Goal: Navigation & Orientation: Understand site structure

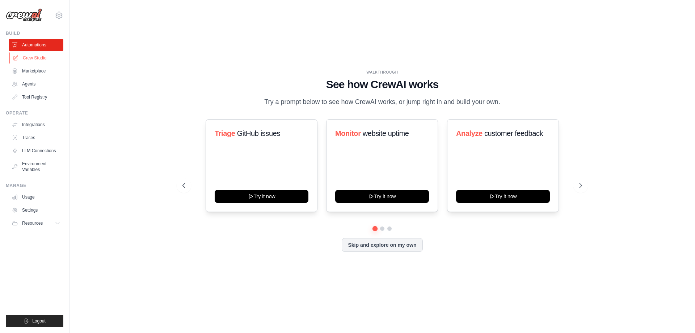
click at [36, 57] on link "Crew Studio" at bounding box center [36, 58] width 55 height 12
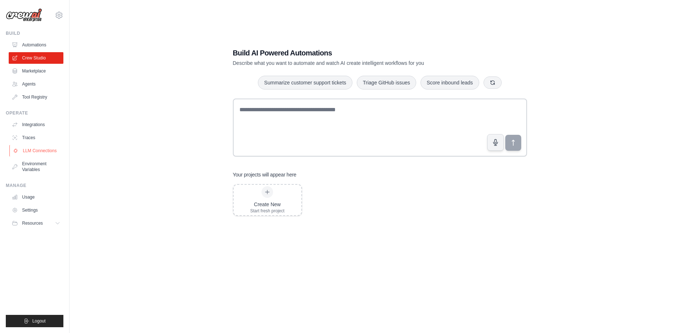
click at [41, 151] on link "LLM Connections" at bounding box center [36, 151] width 55 height 12
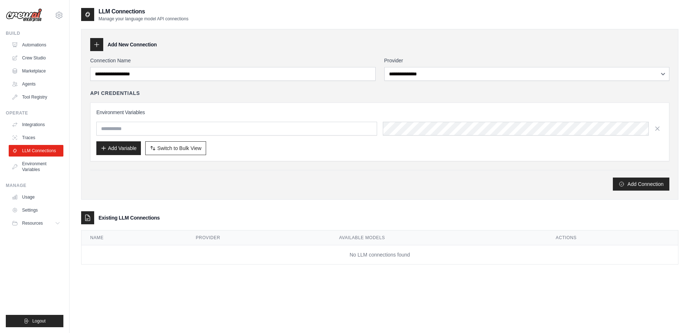
click at [165, 184] on div "Add Connection" at bounding box center [379, 183] width 579 height 13
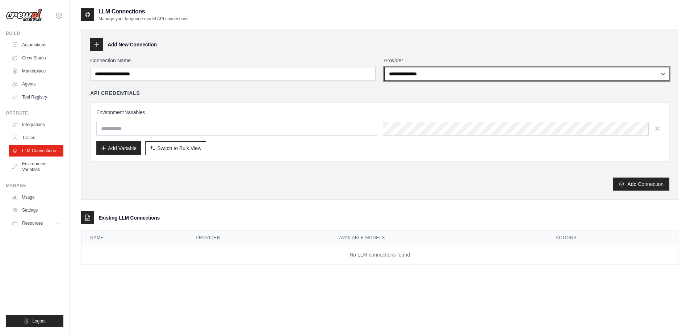
click at [420, 71] on select "**********" at bounding box center [526, 74] width 285 height 14
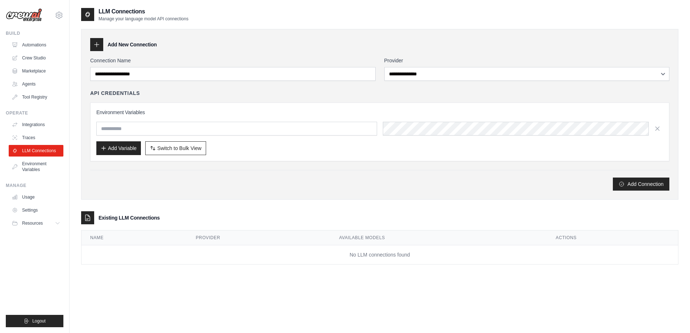
click at [365, 60] on label "Connection Name" at bounding box center [232, 60] width 285 height 7
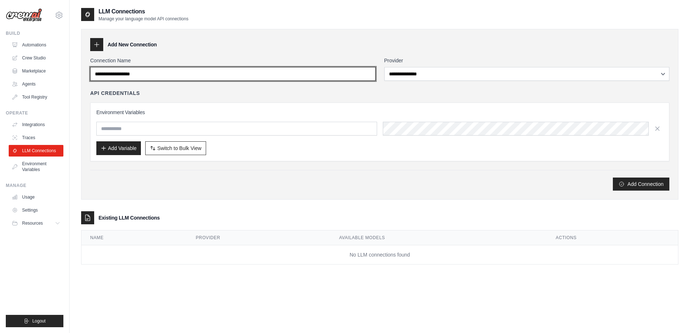
click at [365, 67] on input "Connection Name" at bounding box center [232, 74] width 285 height 14
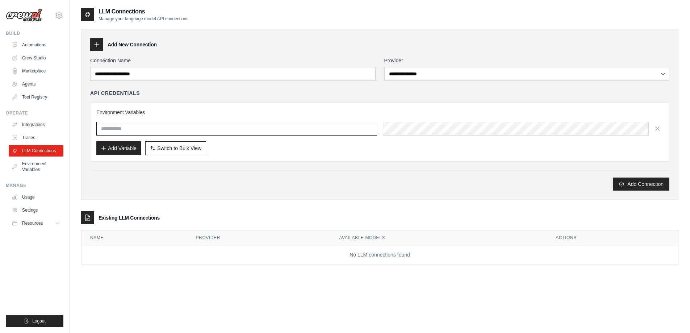
click at [136, 128] on input "text" at bounding box center [236, 129] width 281 height 14
click at [30, 167] on link "Environment Variables" at bounding box center [36, 166] width 55 height 17
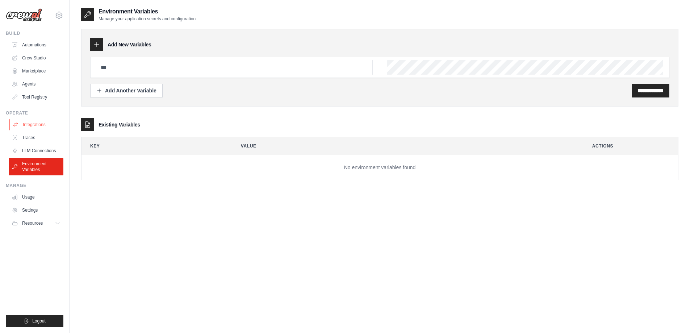
click at [28, 125] on link "Integrations" at bounding box center [36, 125] width 55 height 12
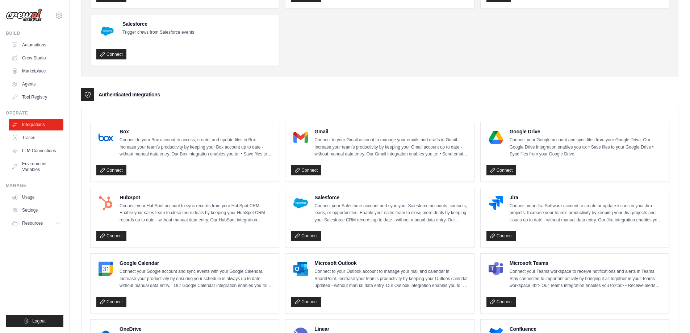
scroll to position [109, 0]
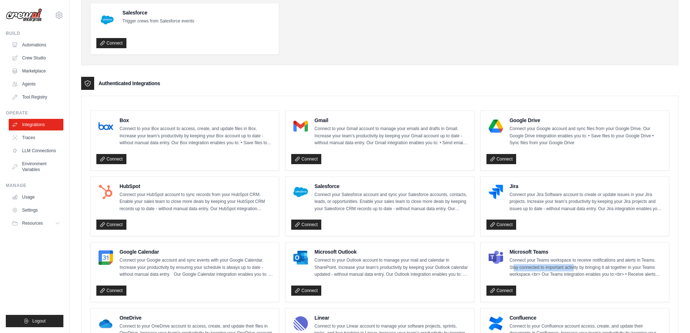
drag, startPoint x: 530, startPoint y: 267, endPoint x: 599, endPoint y: 264, distance: 70.0
click at [599, 264] on p "Connect your Teams workspace to receive notifications and alerts in Teams. Stay…" at bounding box center [587, 267] width 154 height 21
drag, startPoint x: 615, startPoint y: 267, endPoint x: 645, endPoint y: 266, distance: 30.1
click at [644, 266] on p "Connect your Teams workspace to receive notifications and alerts in Teams. Stay…" at bounding box center [587, 267] width 154 height 21
drag, startPoint x: 559, startPoint y: 272, endPoint x: 568, endPoint y: 276, distance: 10.1
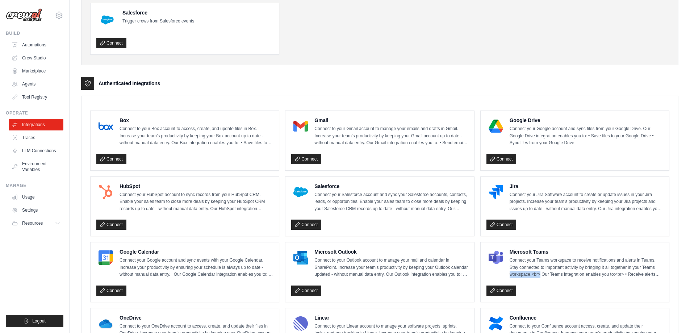
click at [568, 276] on p "Connect your Teams workspace to receive notifications and alerts in Teams. Stay…" at bounding box center [587, 267] width 154 height 21
click at [575, 279] on div "Microsoft Teams Connect your Teams workspace to receive notifications and alert…" at bounding box center [574, 272] width 177 height 48
drag, startPoint x: 589, startPoint y: 273, endPoint x: 634, endPoint y: 278, distance: 45.6
click at [631, 278] on div "Microsoft Teams Connect your Teams workspace to receive notifications and alert…" at bounding box center [574, 272] width 177 height 48
click at [632, 279] on div "Microsoft Teams Connect your Teams workspace to receive notifications and alert…" at bounding box center [574, 272] width 177 height 48
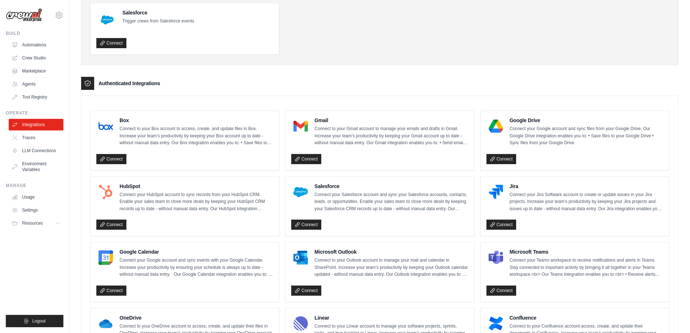
click at [625, 274] on p "Connect your Teams workspace to receive notifications and alerts in Teams. Stay…" at bounding box center [587, 267] width 154 height 21
click at [526, 251] on h4 "Microsoft Teams" at bounding box center [587, 251] width 154 height 7
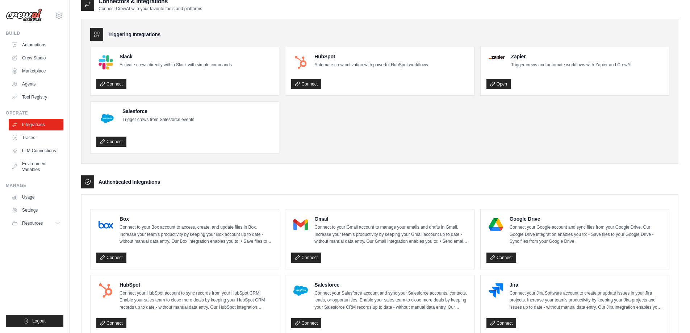
scroll to position [0, 0]
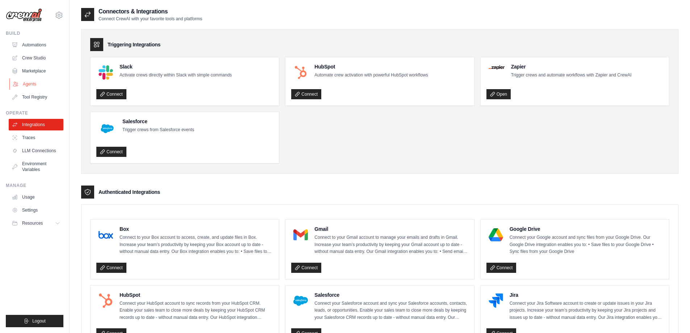
click at [26, 84] on link "Agents" at bounding box center [36, 84] width 55 height 12
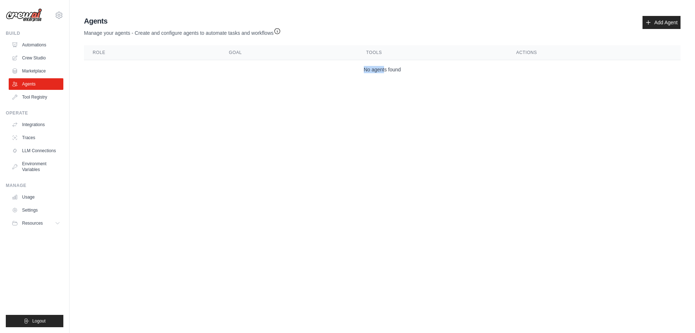
drag, startPoint x: 313, startPoint y: 72, endPoint x: 384, endPoint y: 70, distance: 71.8
click at [384, 70] on td "No agents found" at bounding box center [382, 69] width 597 height 19
click at [391, 81] on div "Agents Manage your agents - Create and configure agents to automate tasks and w…" at bounding box center [382, 47] width 603 height 69
click at [29, 71] on link "Marketplace" at bounding box center [36, 71] width 55 height 12
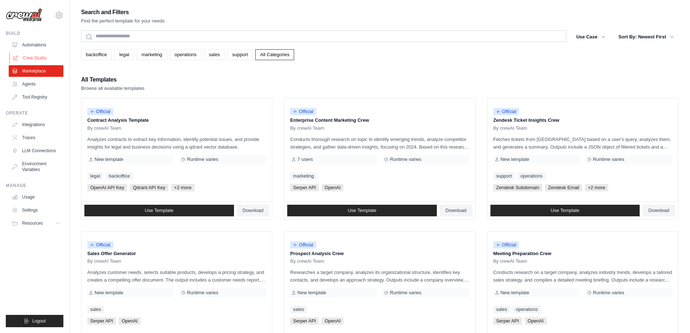
click at [30, 58] on link "Crew Studio" at bounding box center [36, 58] width 55 height 12
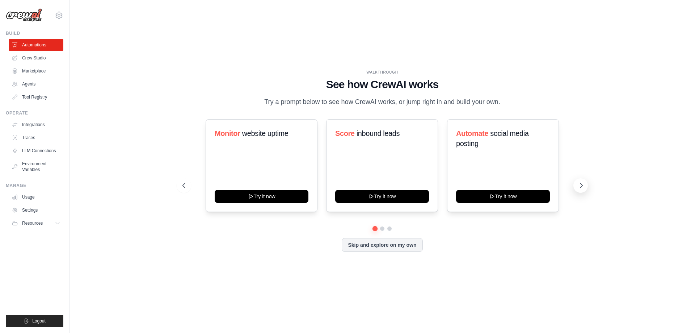
click at [581, 188] on icon at bounding box center [582, 185] width 2 height 4
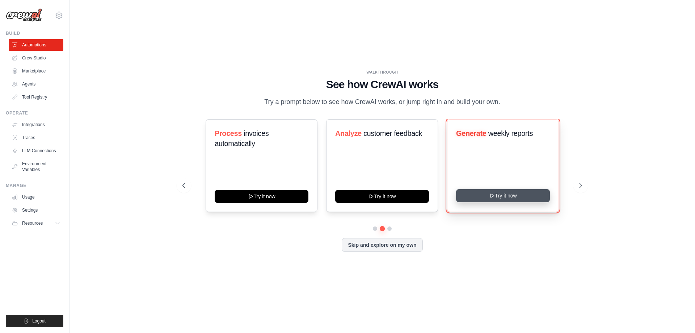
click at [493, 198] on icon at bounding box center [492, 196] width 6 height 6
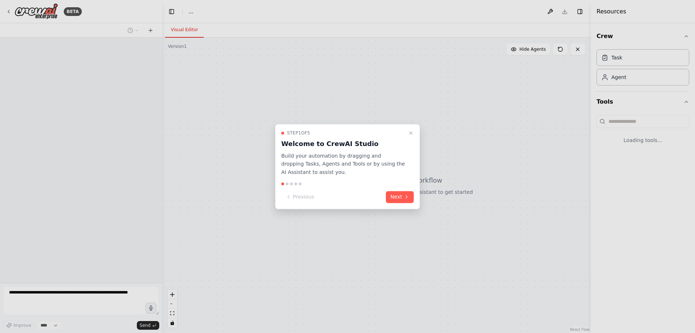
select select "****"
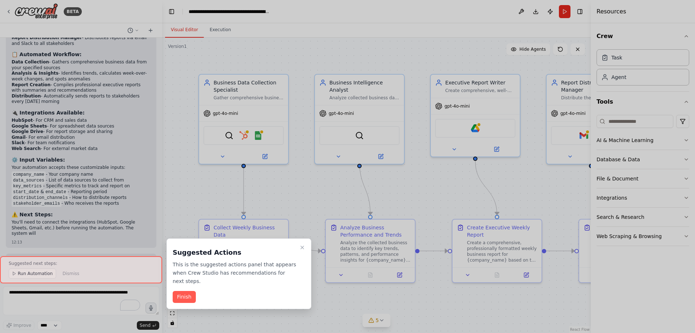
scroll to position [1141, 0]
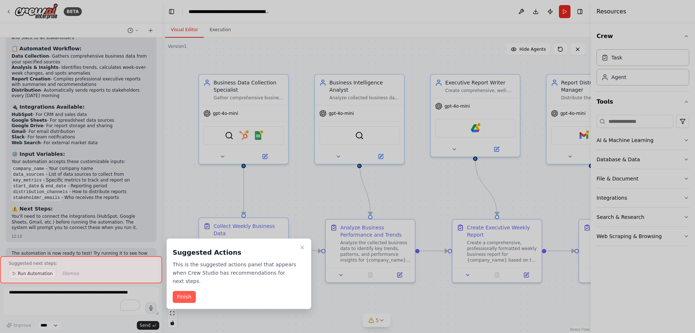
drag, startPoint x: 301, startPoint y: 248, endPoint x: 292, endPoint y: 247, distance: 9.1
click at [301, 248] on icon "Close walkthrough" at bounding box center [303, 247] width 6 height 6
